Goal: Task Accomplishment & Management: Use online tool/utility

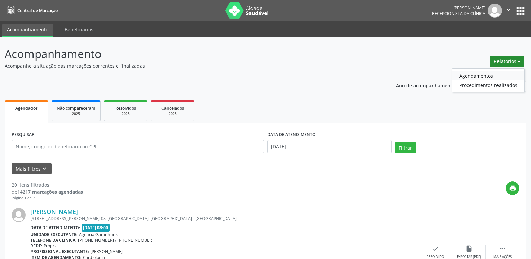
click at [468, 78] on link "Agendamentos" at bounding box center [489, 75] width 72 height 9
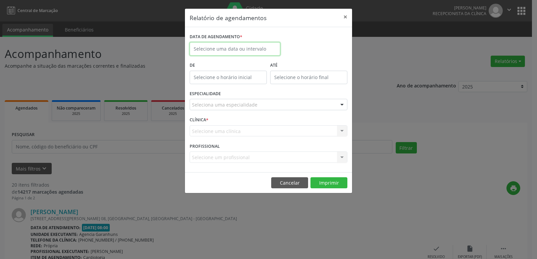
click at [240, 46] on input "text" at bounding box center [234, 48] width 91 height 13
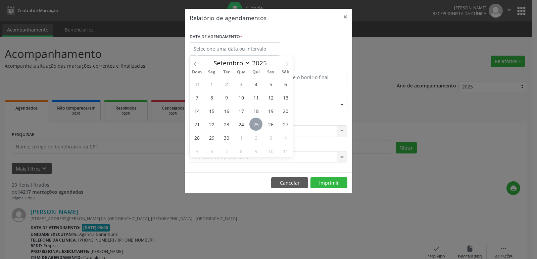
click at [254, 120] on span "25" at bounding box center [255, 124] width 13 height 13
type input "[DATE]"
click at [254, 120] on span "25" at bounding box center [255, 124] width 13 height 13
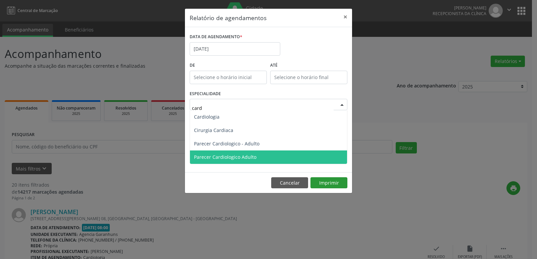
type input "card"
click at [328, 184] on div "Relatório de agendamentos × DATA DE AGENDAMENTO * [DATE] De ATÉ ESPECIALIDADE C…" at bounding box center [268, 100] width 168 height 185
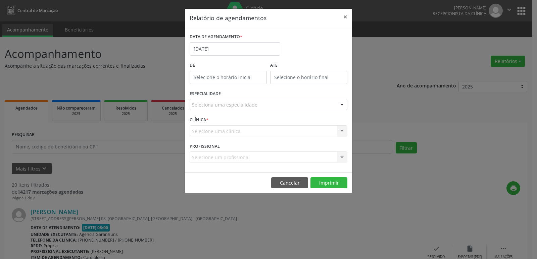
click at [268, 107] on div "Seleciona uma especialidade" at bounding box center [268, 104] width 158 height 11
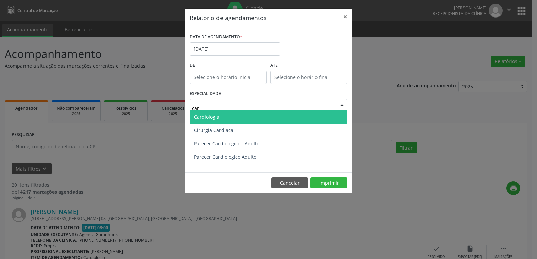
click at [225, 118] on span "Cardiologia" at bounding box center [268, 116] width 157 height 13
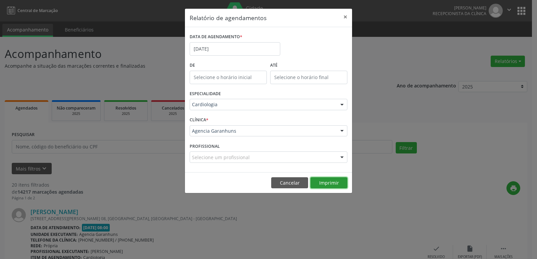
click at [335, 181] on button "Imprimir" at bounding box center [328, 182] width 37 height 11
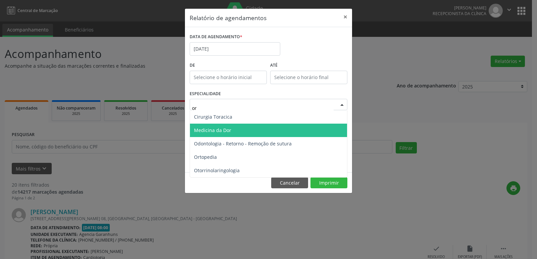
type input "ort"
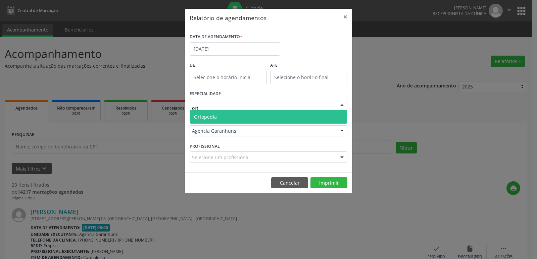
click at [227, 115] on span "Ortopedia" at bounding box center [268, 116] width 157 height 13
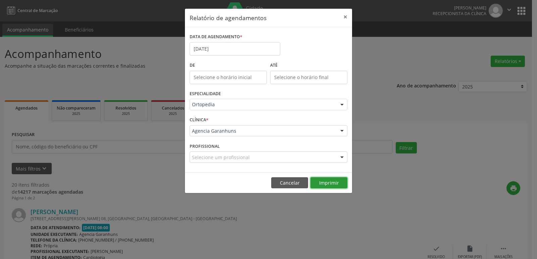
click at [327, 183] on button "Imprimir" at bounding box center [328, 182] width 37 height 11
click at [206, 47] on input "[DATE]" at bounding box center [234, 48] width 91 height 13
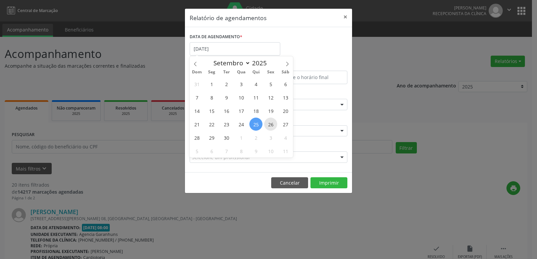
click at [266, 123] on span "26" at bounding box center [270, 124] width 13 height 13
type input "[DATE]"
click at [266, 123] on span "26" at bounding box center [270, 124] width 13 height 13
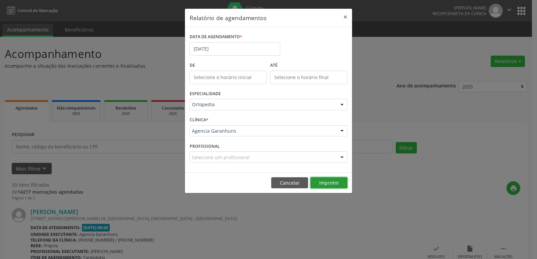
click at [335, 185] on button "Imprimir" at bounding box center [328, 182] width 37 height 11
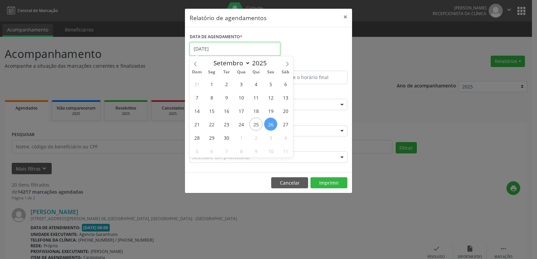
click at [253, 44] on input "[DATE]" at bounding box center [234, 48] width 91 height 13
click at [285, 62] on icon at bounding box center [287, 64] width 5 height 5
select select "9"
click at [270, 85] on span "3" at bounding box center [270, 83] width 13 height 13
type input "[DATE]"
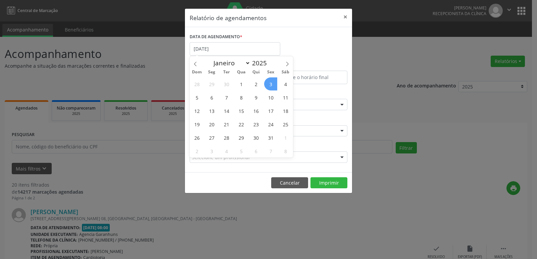
click at [270, 85] on span "3" at bounding box center [270, 83] width 13 height 13
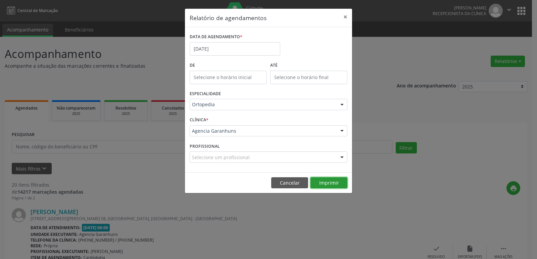
click at [324, 182] on button "Imprimir" at bounding box center [328, 182] width 37 height 11
click at [252, 45] on input "[DATE]" at bounding box center [234, 48] width 91 height 13
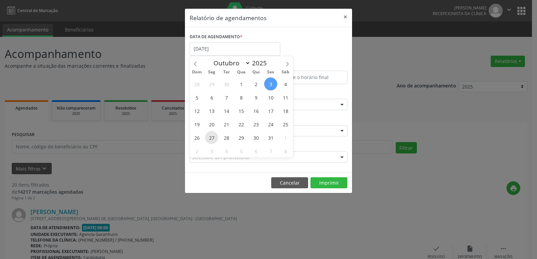
click at [215, 139] on span "27" at bounding box center [211, 137] width 13 height 13
type input "[DATE]"
click at [215, 139] on span "27" at bounding box center [211, 137] width 13 height 13
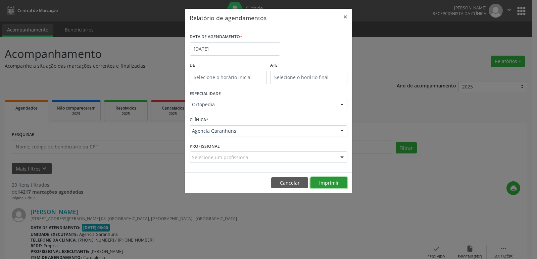
click at [334, 182] on button "Imprimir" at bounding box center [328, 182] width 37 height 11
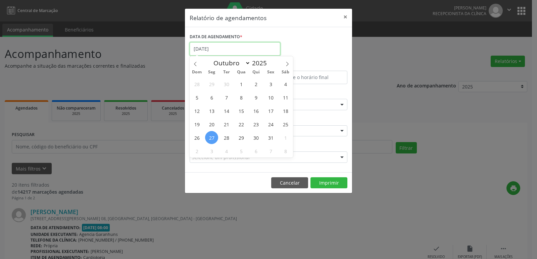
click at [230, 46] on input "[DATE]" at bounding box center [234, 48] width 91 height 13
click at [270, 120] on span "24" at bounding box center [270, 124] width 13 height 13
type input "[DATE]"
click at [270, 120] on span "24" at bounding box center [270, 124] width 13 height 13
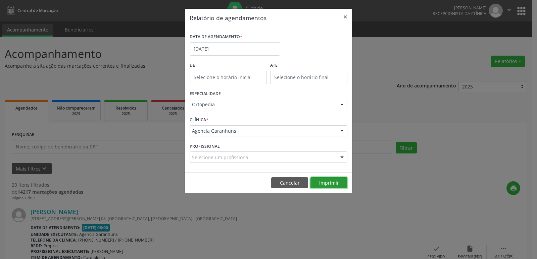
click at [320, 181] on button "Imprimir" at bounding box center [328, 182] width 37 height 11
click at [229, 47] on input "[DATE]" at bounding box center [234, 48] width 91 height 13
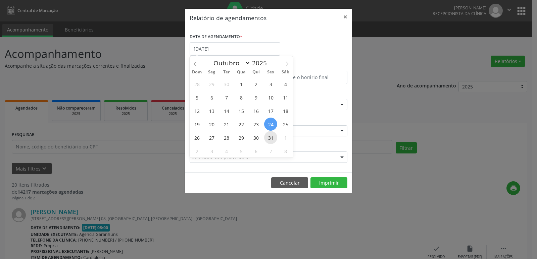
click at [270, 133] on span "31" at bounding box center [270, 137] width 13 height 13
type input "[DATE]"
click at [270, 133] on span "31" at bounding box center [270, 137] width 13 height 13
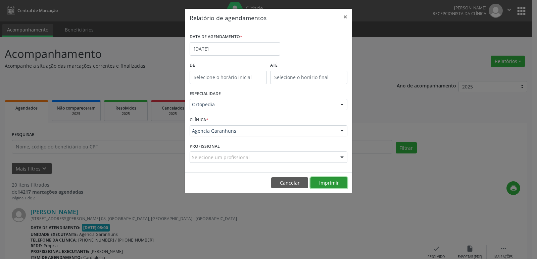
click at [324, 182] on button "Imprimir" at bounding box center [328, 182] width 37 height 11
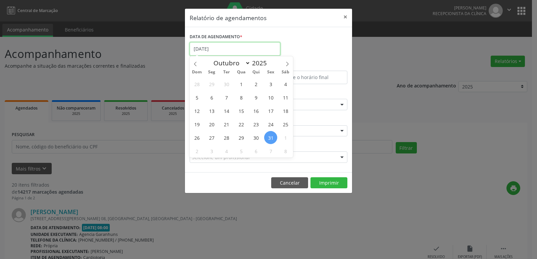
click at [243, 50] on input "[DATE]" at bounding box center [234, 48] width 91 height 13
click at [196, 66] on icon at bounding box center [195, 64] width 5 height 5
click at [287, 65] on icon at bounding box center [287, 64] width 2 height 4
select select "9"
click at [253, 82] on span "2" at bounding box center [255, 83] width 13 height 13
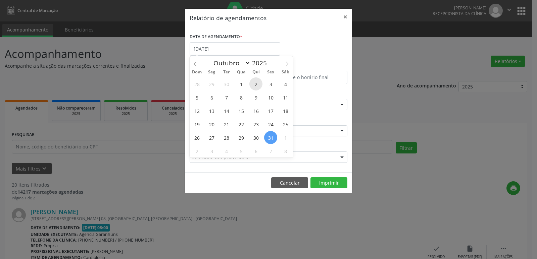
type input "[DATE]"
click at [253, 82] on span "2" at bounding box center [255, 83] width 13 height 13
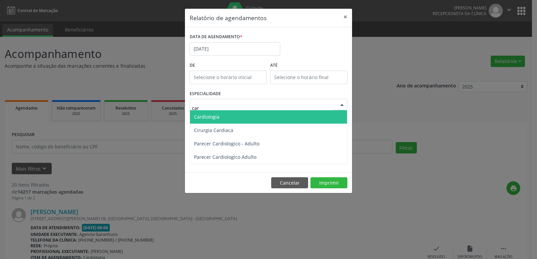
type input "card"
click at [221, 114] on span "Cardiologia" at bounding box center [268, 116] width 157 height 13
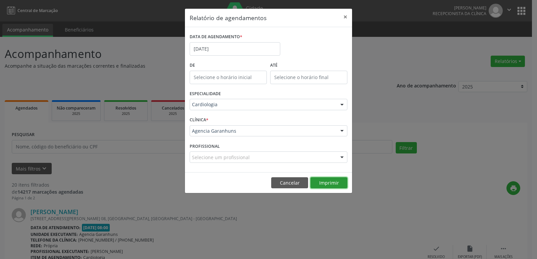
click at [330, 183] on button "Imprimir" at bounding box center [328, 182] width 37 height 11
click at [240, 49] on input "[DATE]" at bounding box center [234, 48] width 91 height 13
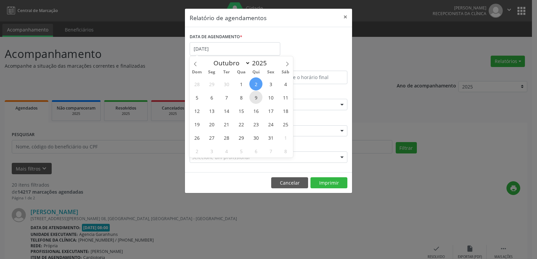
click at [255, 94] on span "9" at bounding box center [255, 97] width 13 height 13
type input "[DATE]"
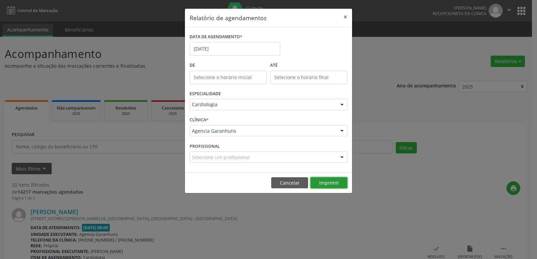
click at [336, 186] on button "Imprimir" at bounding box center [328, 182] width 37 height 11
